Goal: Transaction & Acquisition: Purchase product/service

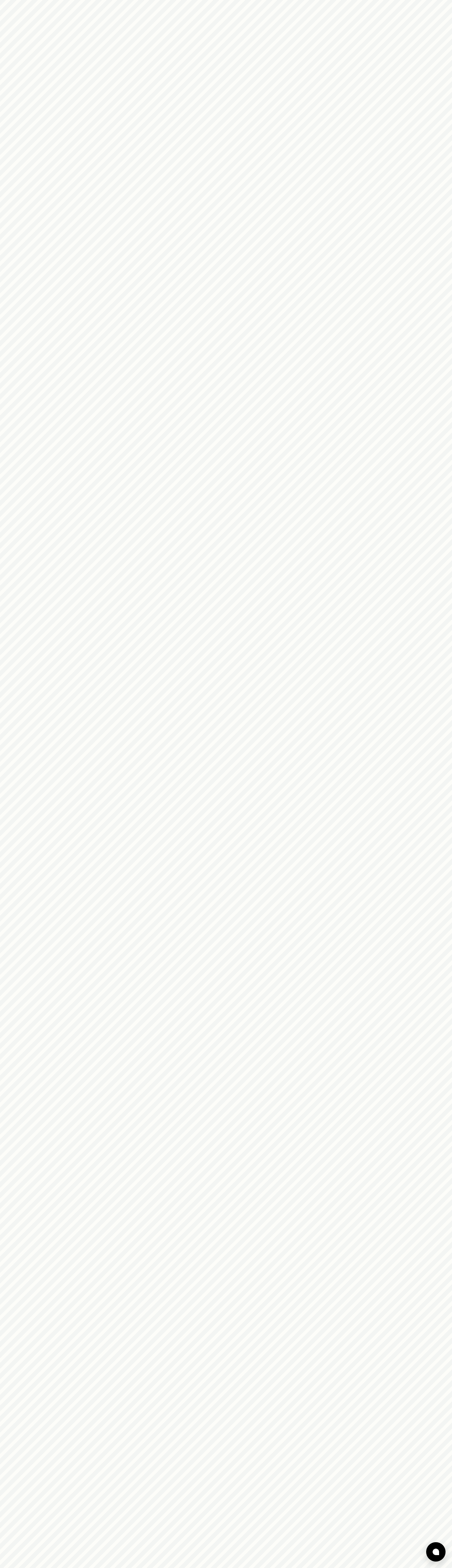
click at [90, 0] on html at bounding box center [226, 0] width 452 height 0
click at [422, 0] on html at bounding box center [226, 0] width 452 height 0
click at [82, 0] on html at bounding box center [226, 0] width 452 height 0
click at [28, 0] on html at bounding box center [226, 0] width 452 height 0
